Goal: Task Accomplishment & Management: Use online tool/utility

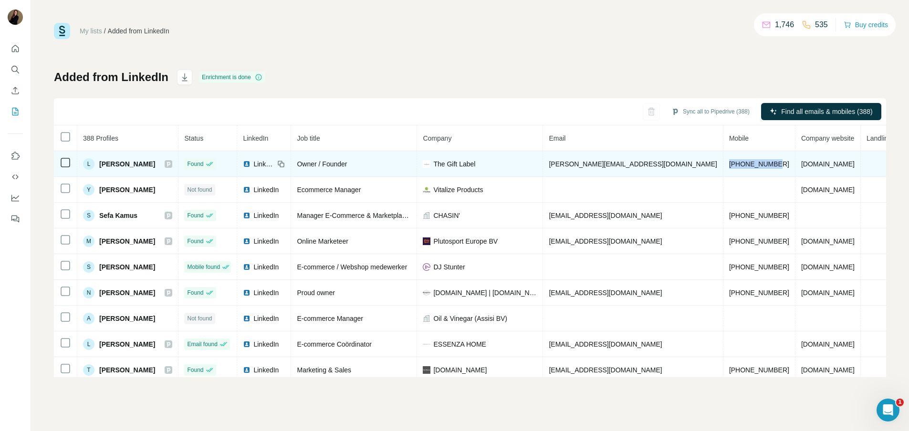
drag, startPoint x: 750, startPoint y: 163, endPoint x: 698, endPoint y: 166, distance: 52.1
click at [723, 166] on td "[PHONE_NUMBER]" at bounding box center [759, 164] width 72 height 26
copy span "[PHONE_NUMBER]"
